Goal: Transaction & Acquisition: Purchase product/service

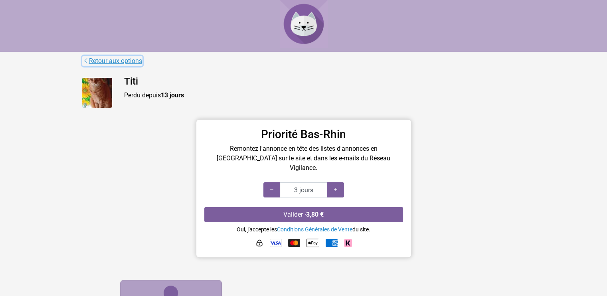
click at [115, 61] on link "Retour aux options" at bounding box center [112, 61] width 60 height 10
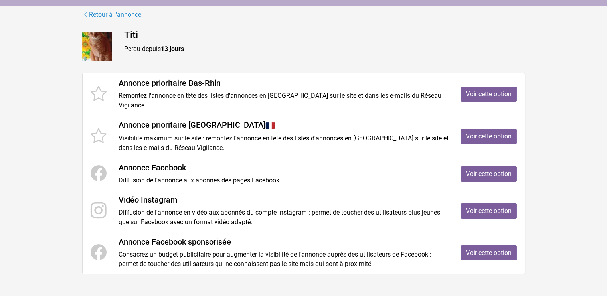
scroll to position [116, 0]
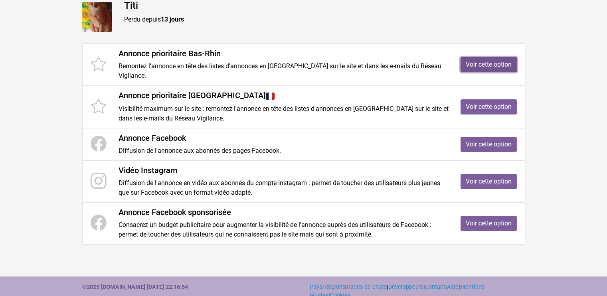
click at [477, 60] on link "Voir cette option" at bounding box center [488, 64] width 56 height 15
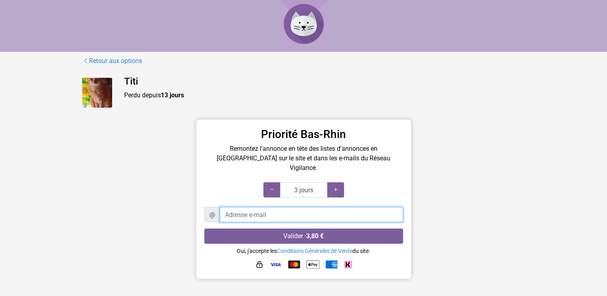
click at [253, 207] on input "Adresse e-mail" at bounding box center [311, 214] width 183 height 15
type input "[EMAIL_ADDRESS][DOMAIN_NAME]"
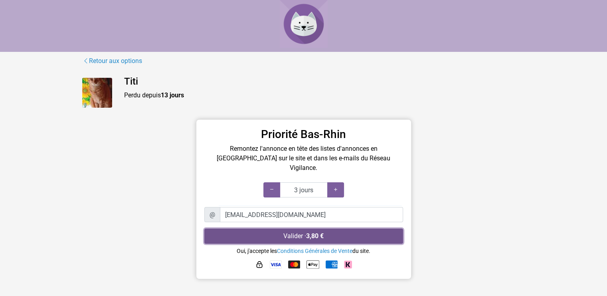
click at [312, 232] on strong "3,80 €" at bounding box center [315, 236] width 18 height 8
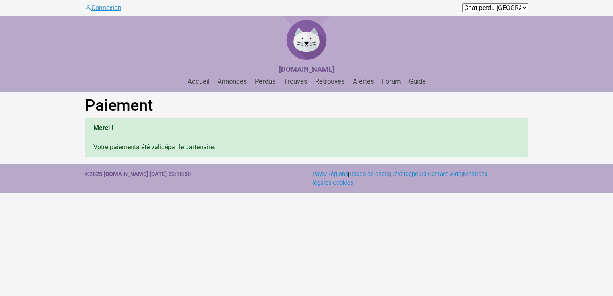
click at [117, 10] on link "Connexion" at bounding box center [103, 8] width 36 height 8
